Goal: Task Accomplishment & Management: Manage account settings

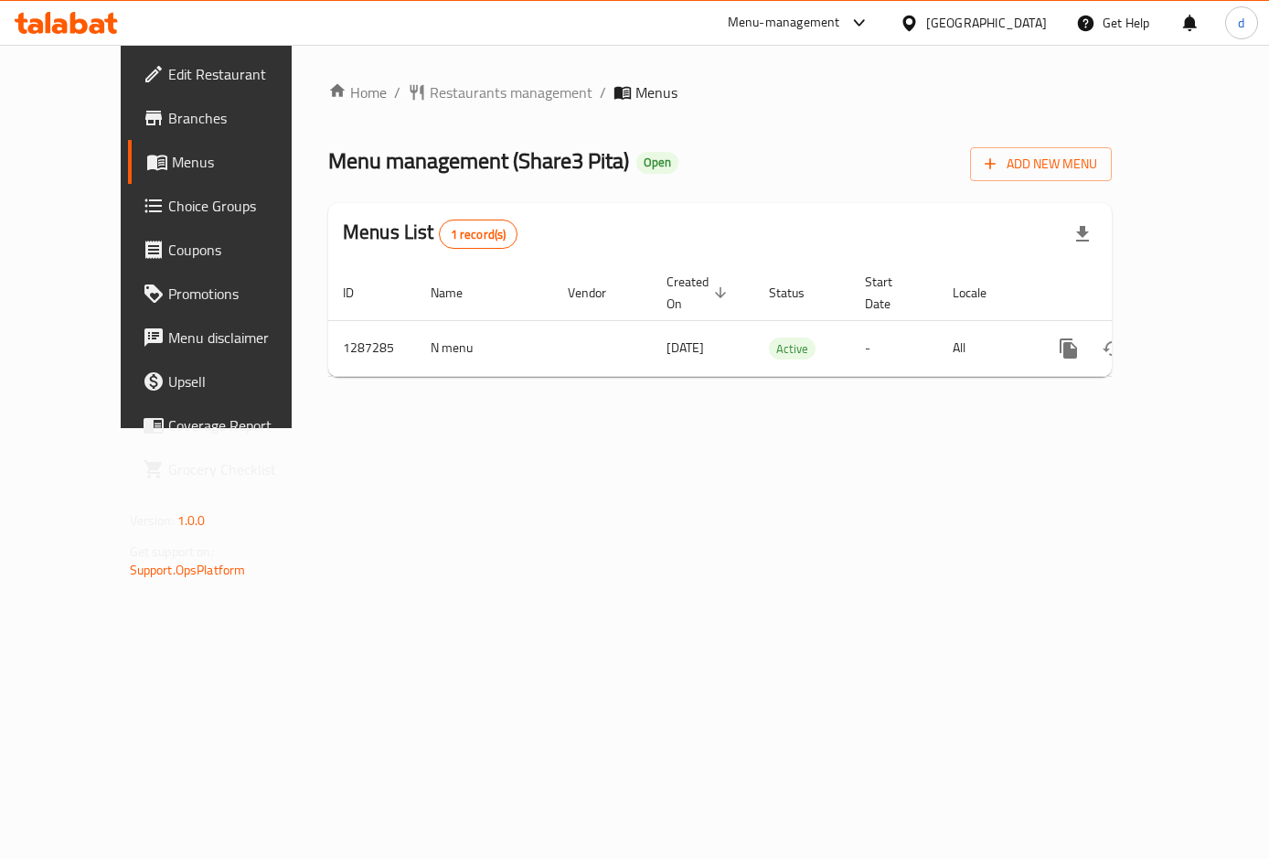
click at [168, 204] on span "Choice Groups" at bounding box center [243, 206] width 150 height 22
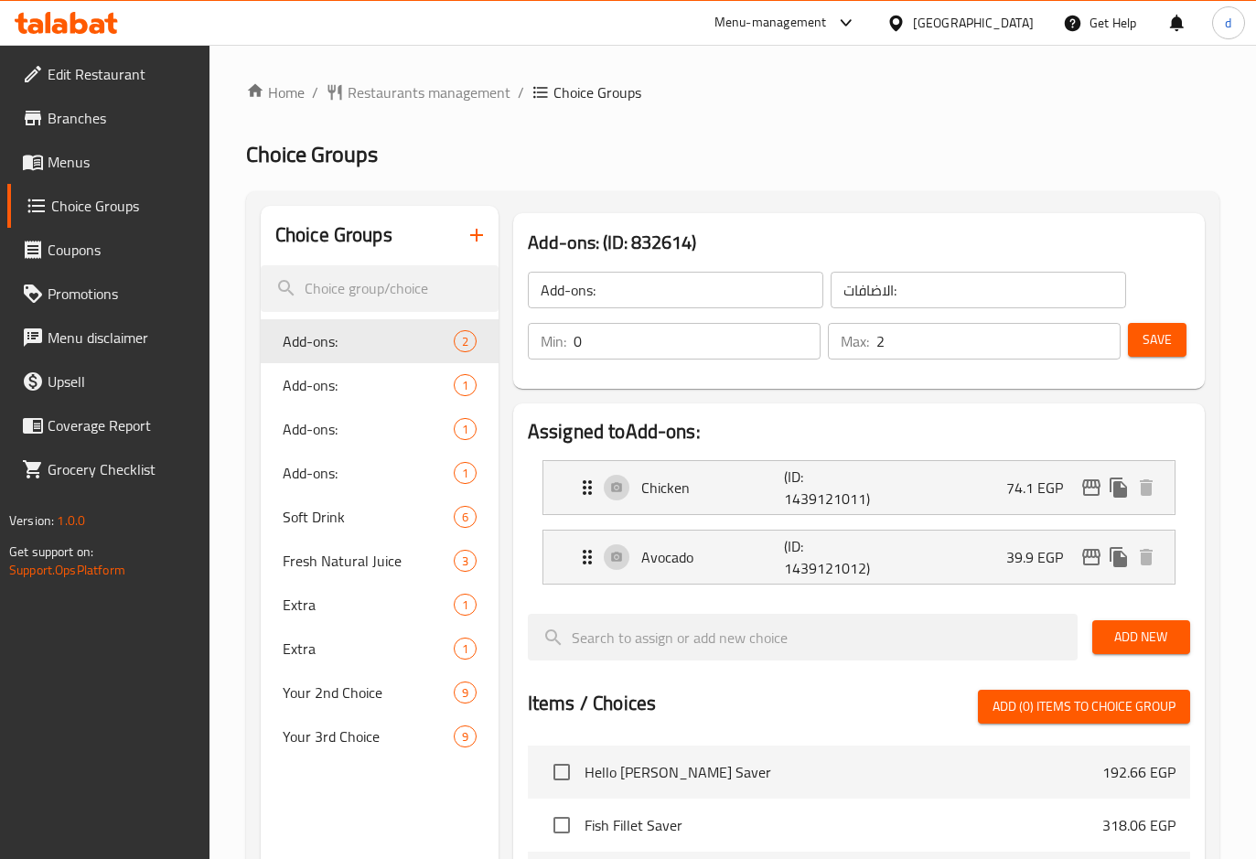
click at [364, 238] on h2 "Choice Groups" at bounding box center [333, 234] width 117 height 27
click at [357, 284] on input "search" at bounding box center [380, 288] width 238 height 47
paste input "Your 1st Choice"
type input "Your 1st Choice"
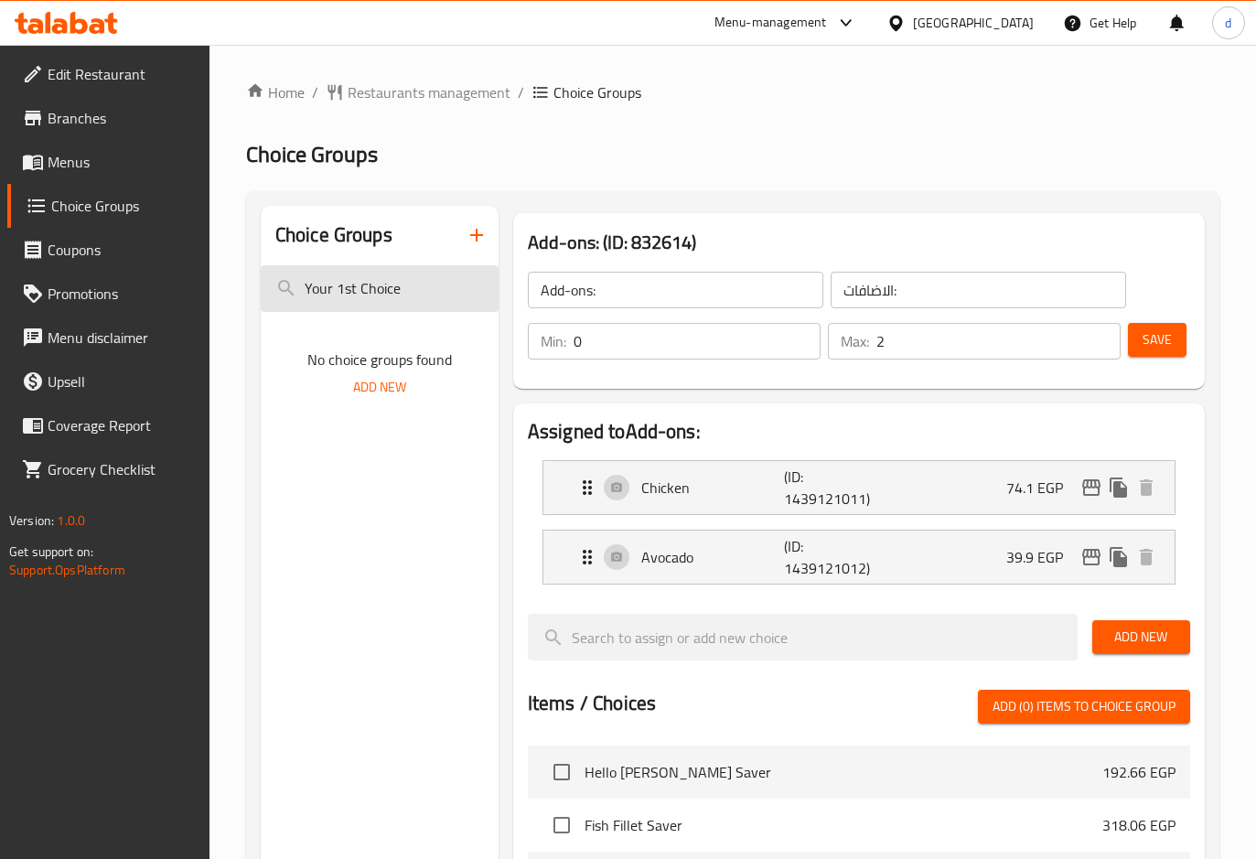
drag, startPoint x: 405, startPoint y: 286, endPoint x: 260, endPoint y: 284, distance: 145.4
click at [261, 284] on input "Your 1st Choice" at bounding box center [380, 288] width 238 height 47
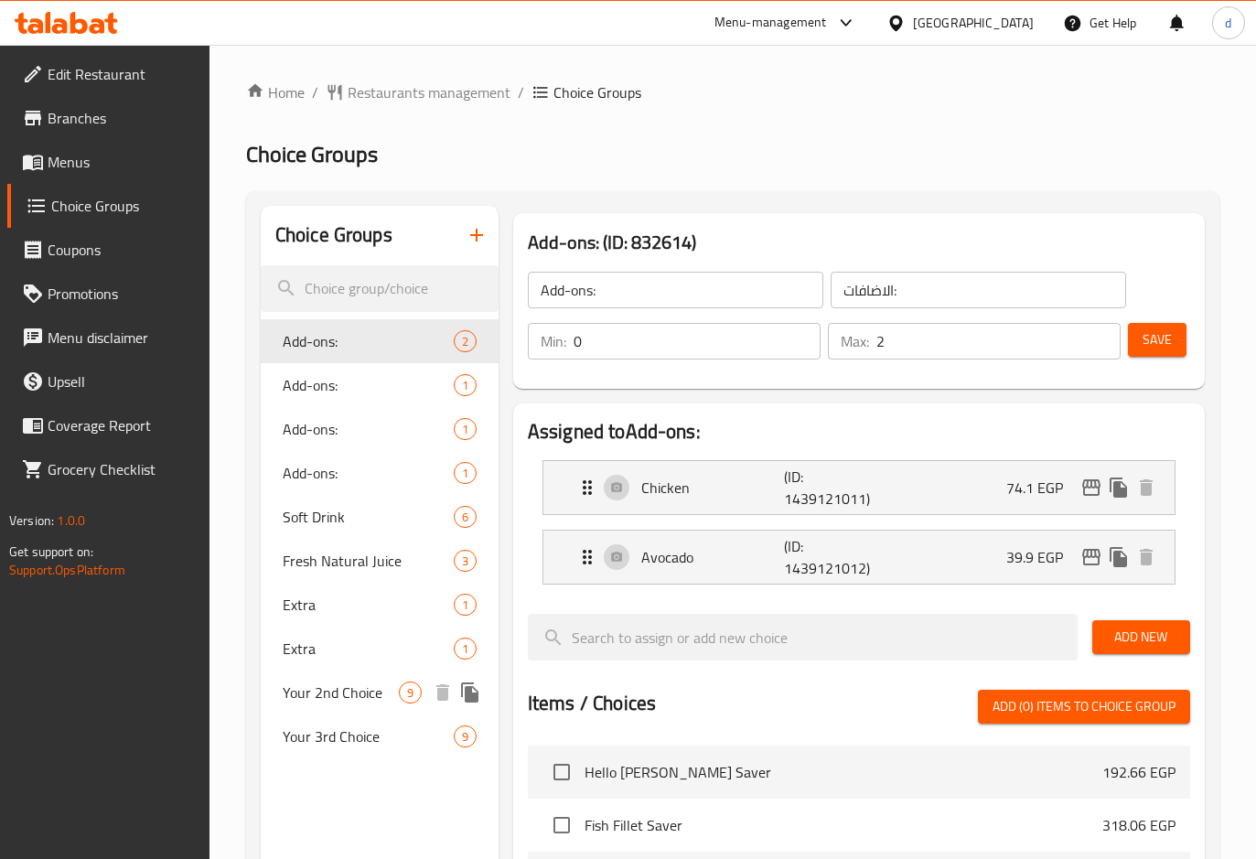
click at [342, 697] on span "Your 2nd Choice" at bounding box center [341, 692] width 116 height 22
type input "Your 2nd Choice"
type input "اختيارك الثاني"
type input "1"
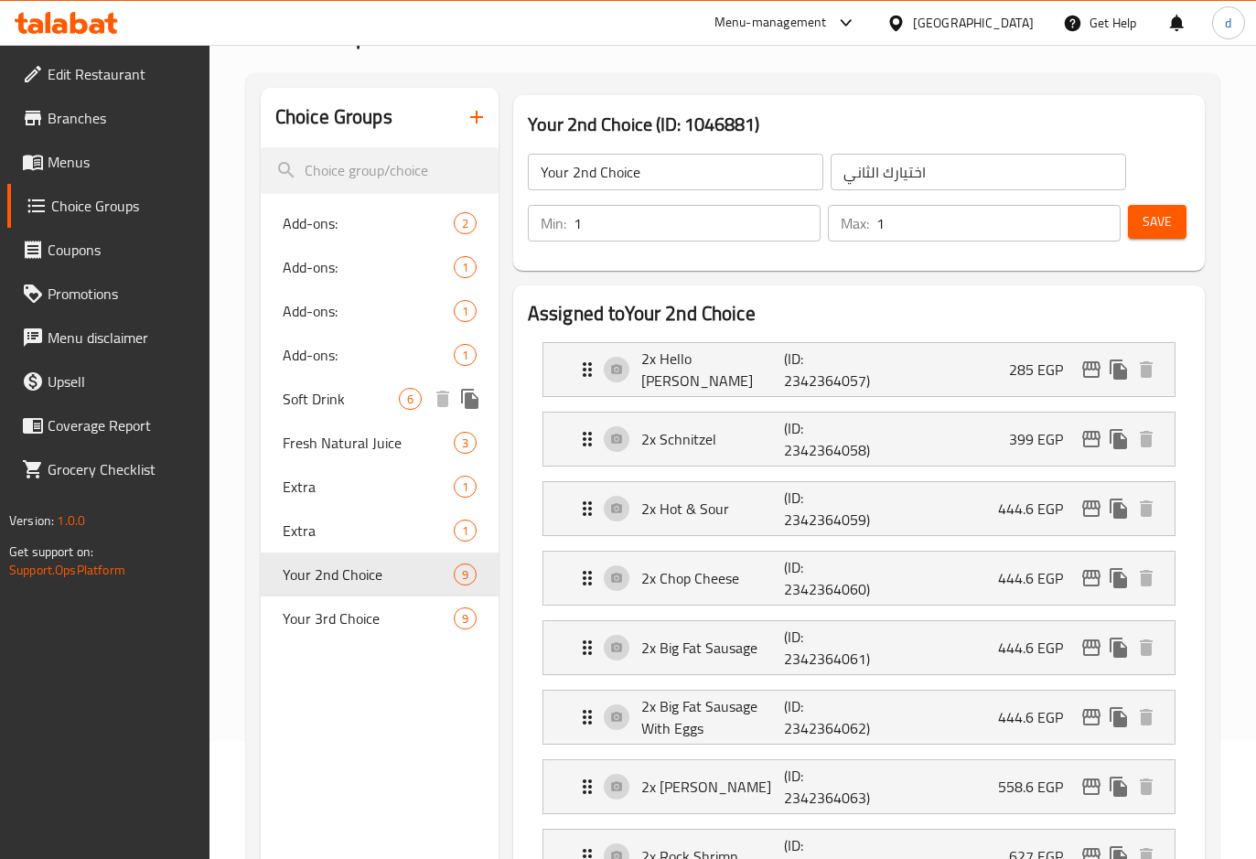
scroll to position [91, 0]
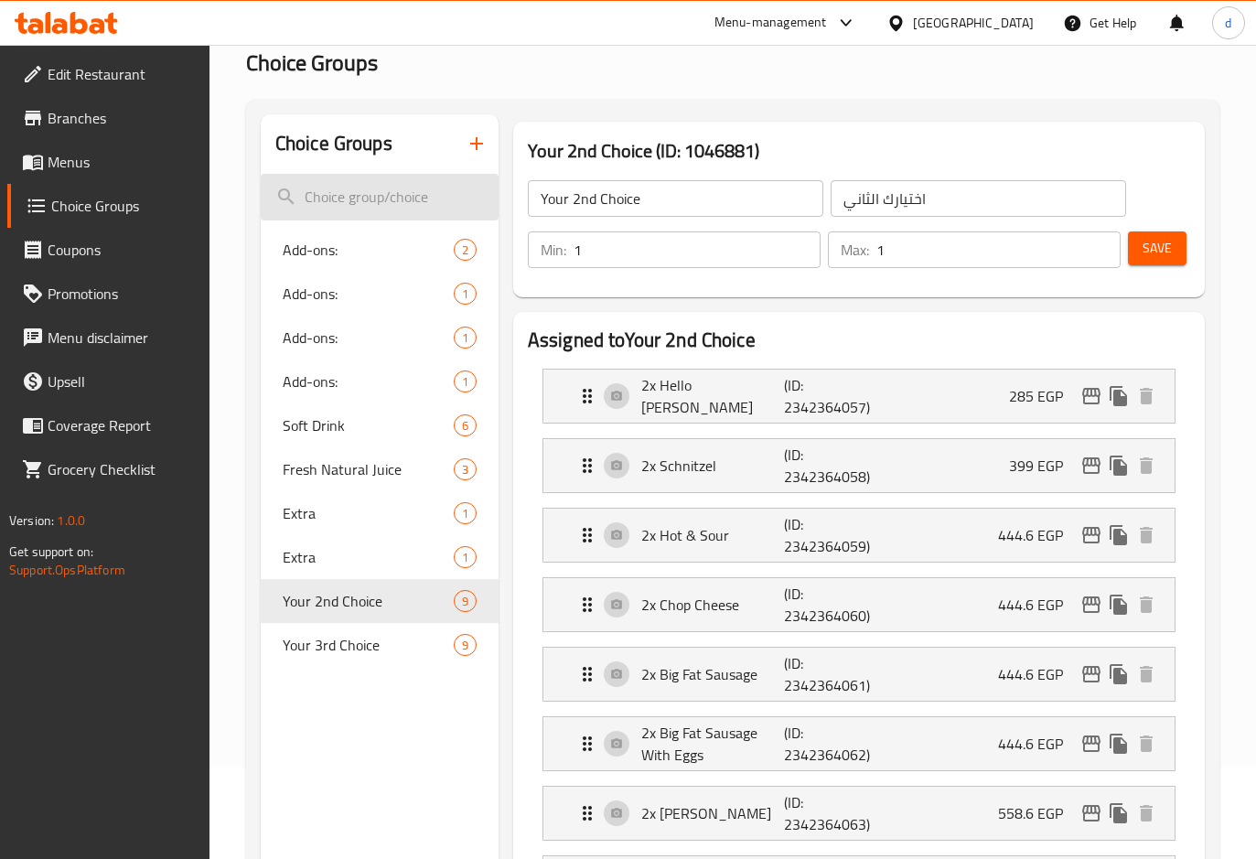
click at [359, 198] on input "search" at bounding box center [380, 197] width 238 height 47
paste input "Your 1st Choice"
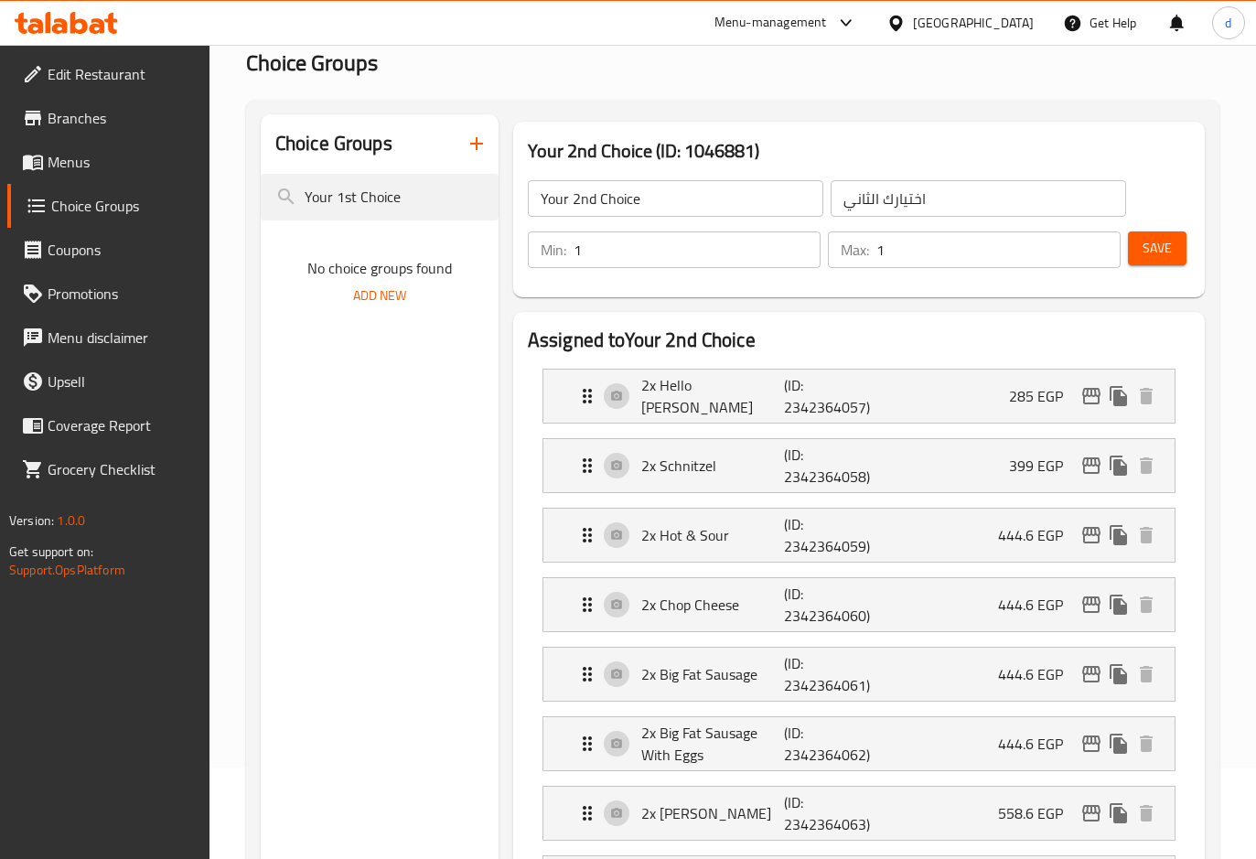
type input "Your 1st Choice"
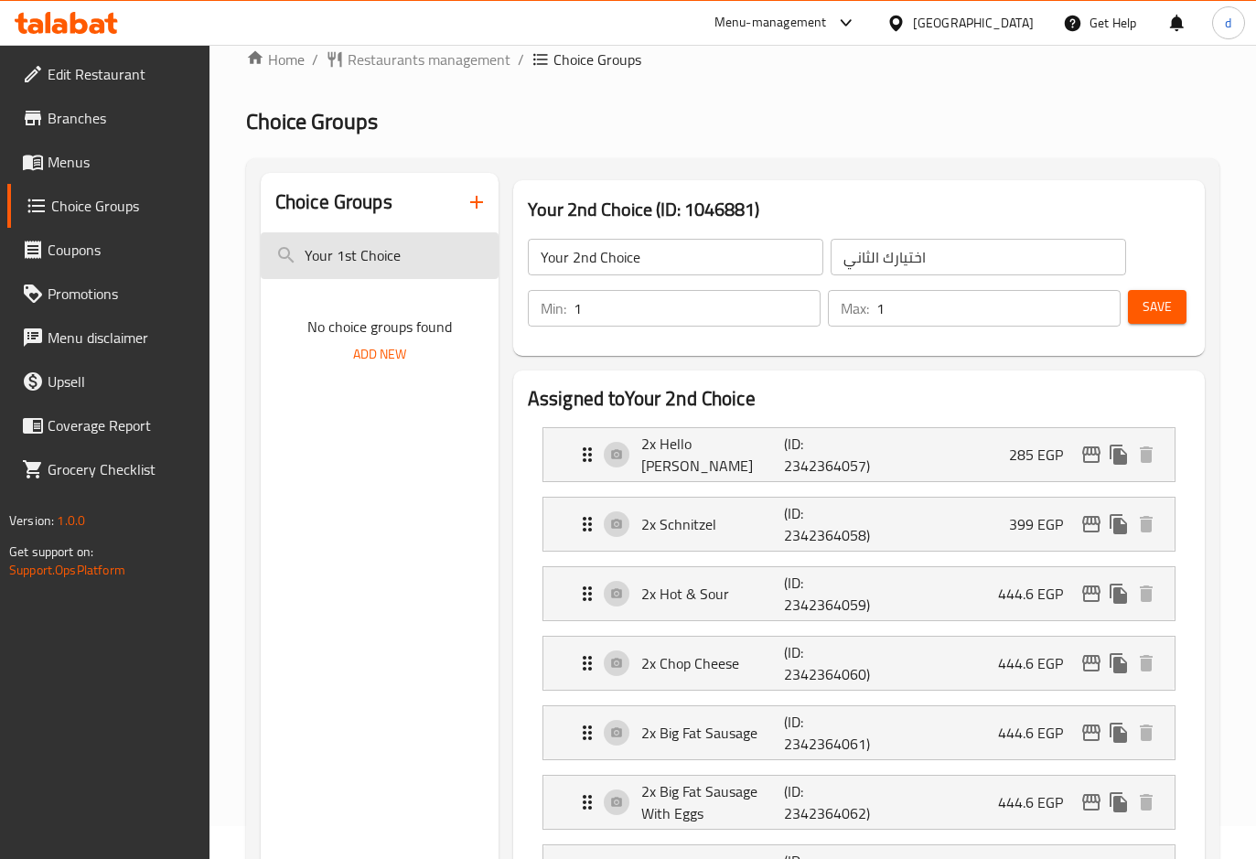
scroll to position [0, 0]
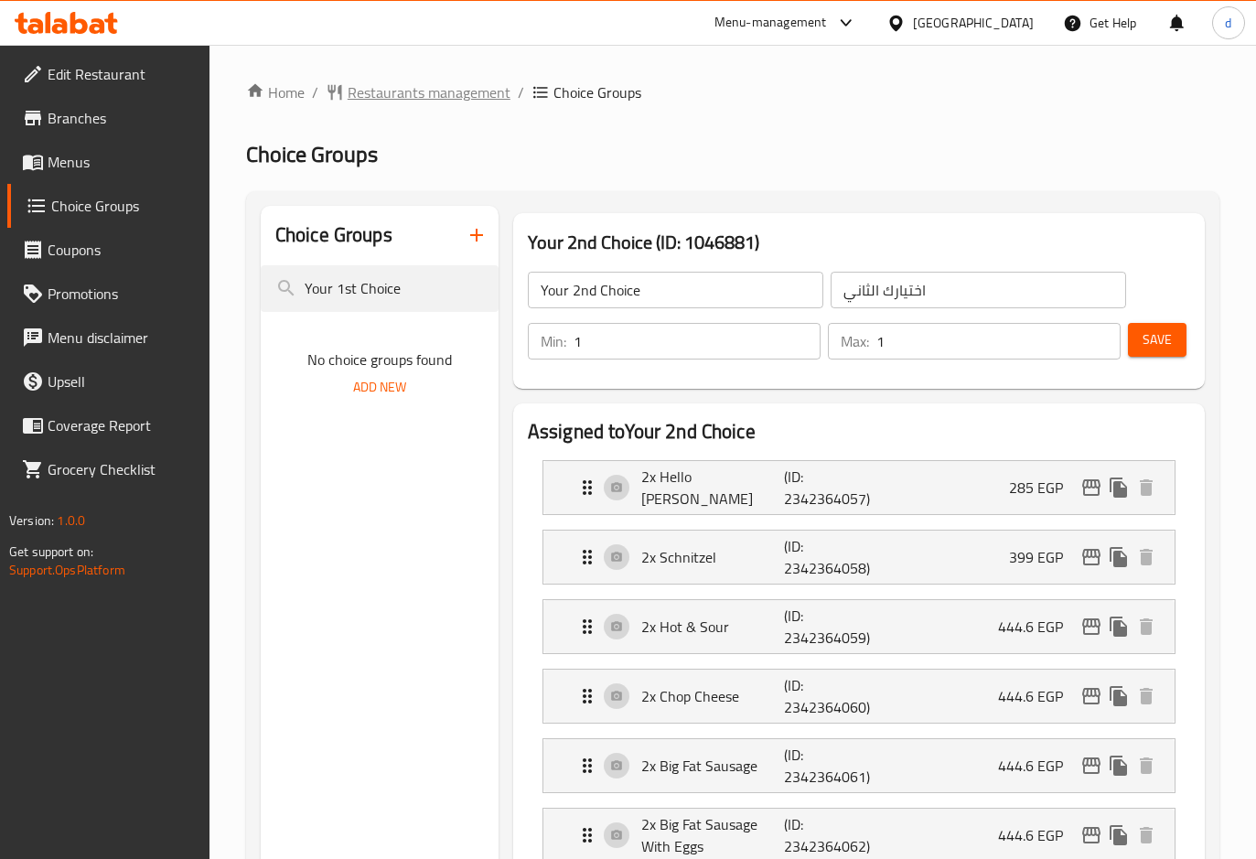
click at [400, 91] on span "Restaurants management" at bounding box center [429, 92] width 163 height 22
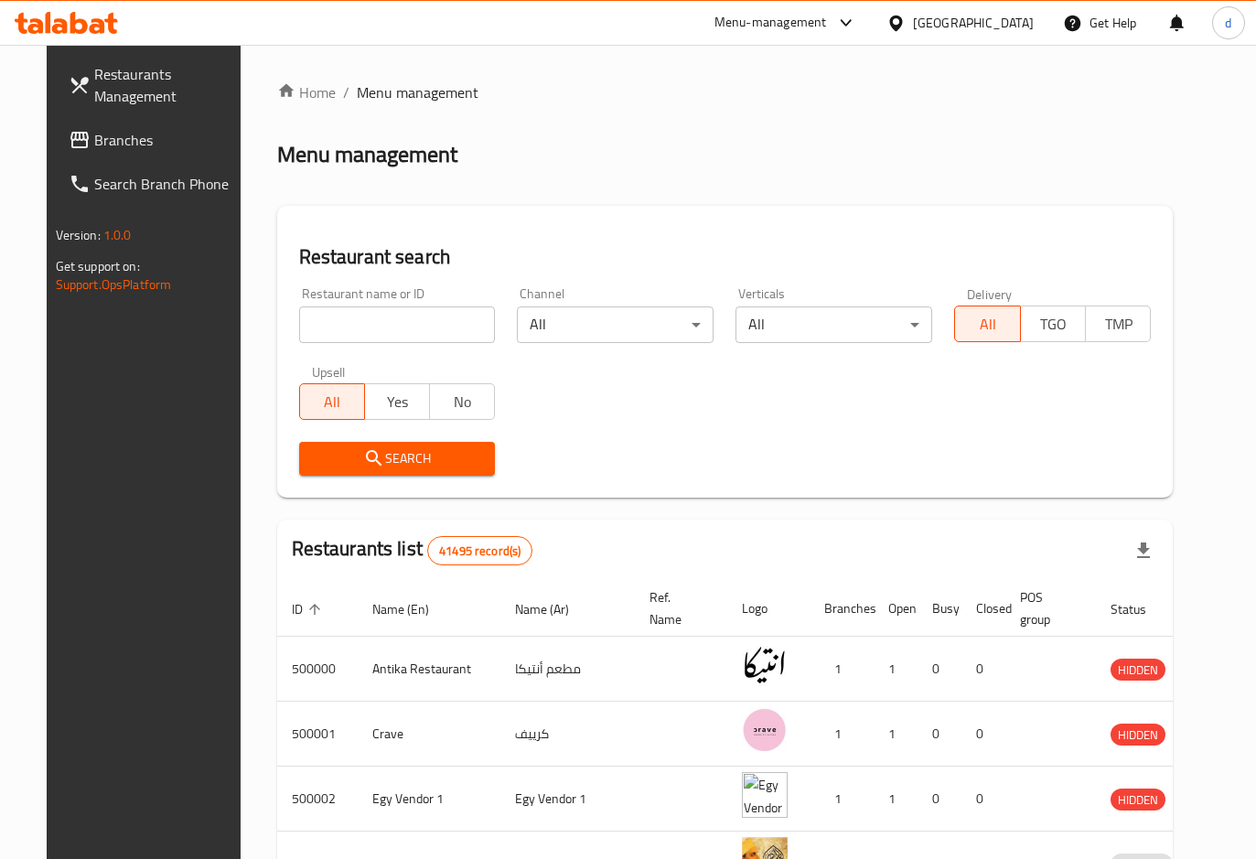
click at [94, 140] on span "Branches" at bounding box center [167, 140] width 147 height 22
